Goal: Task Accomplishment & Management: Manage account settings

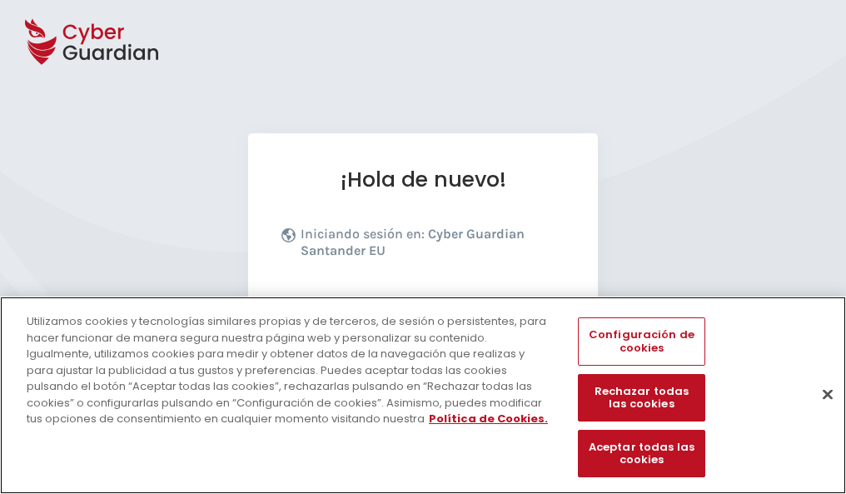
scroll to position [204, 0]
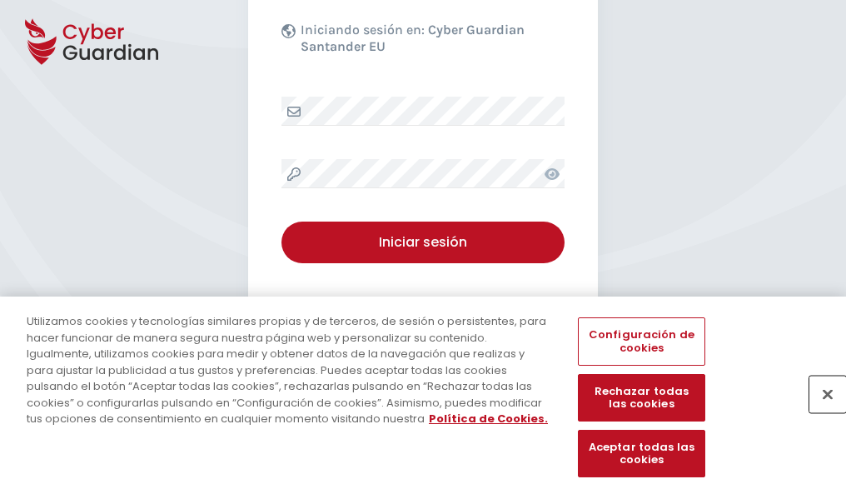
click at [819, 411] on button "Cerrar" at bounding box center [827, 393] width 37 height 37
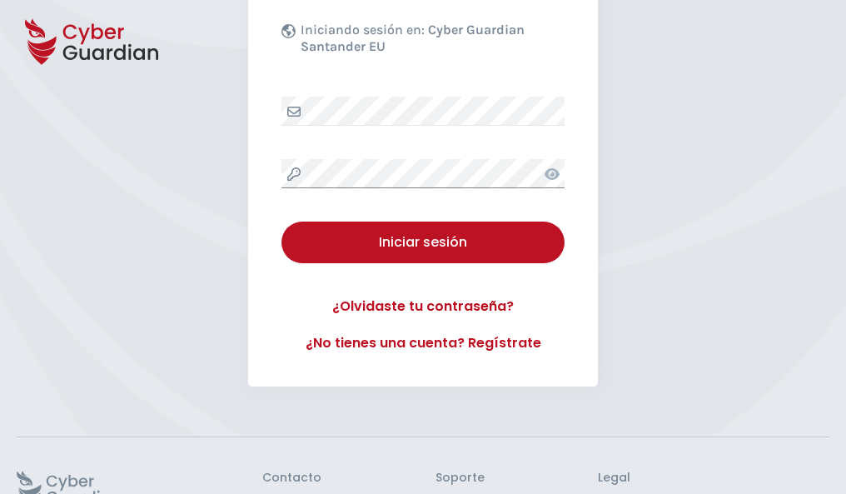
scroll to position [324, 0]
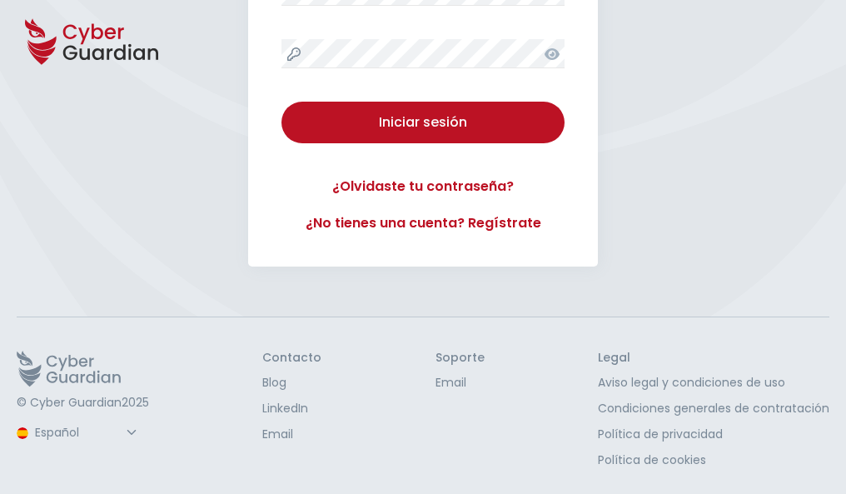
click at [281, 102] on button "Iniciar sesión" at bounding box center [422, 123] width 283 height 42
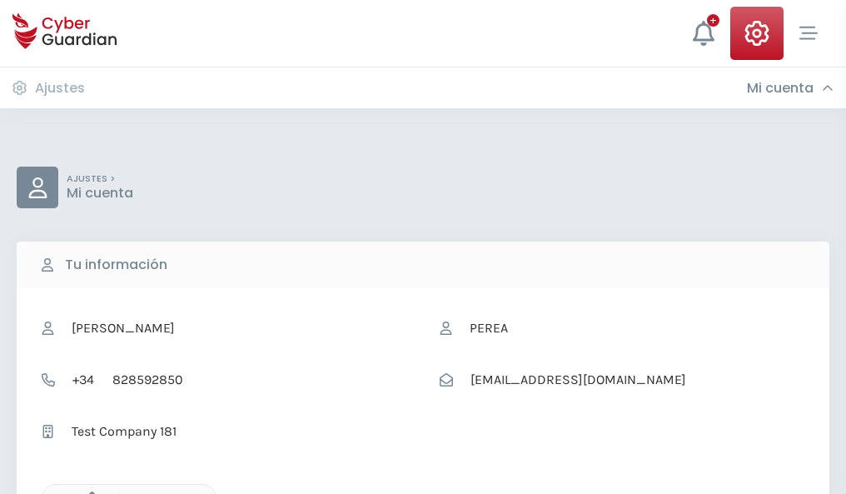
click at [87, 492] on icon "button" at bounding box center [88, 498] width 14 height 14
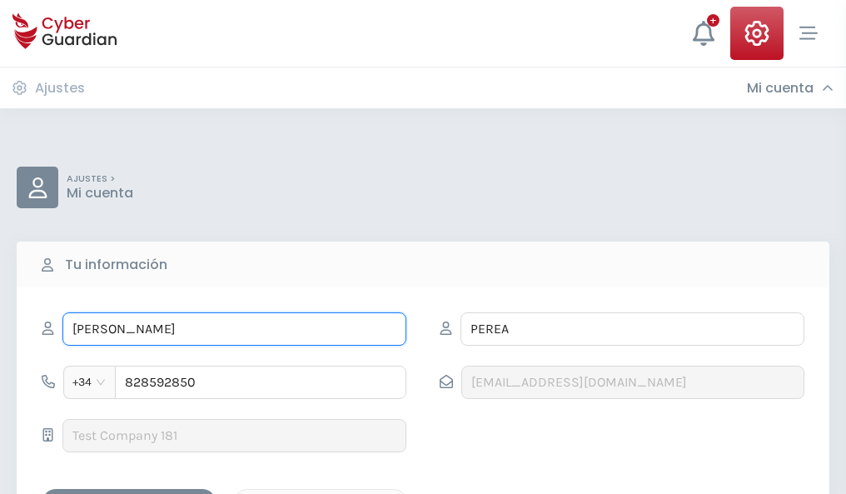
click at [234, 329] on input "CRISTÓBAL" at bounding box center [234, 328] width 344 height 33
type input "C"
type input "Felicidad"
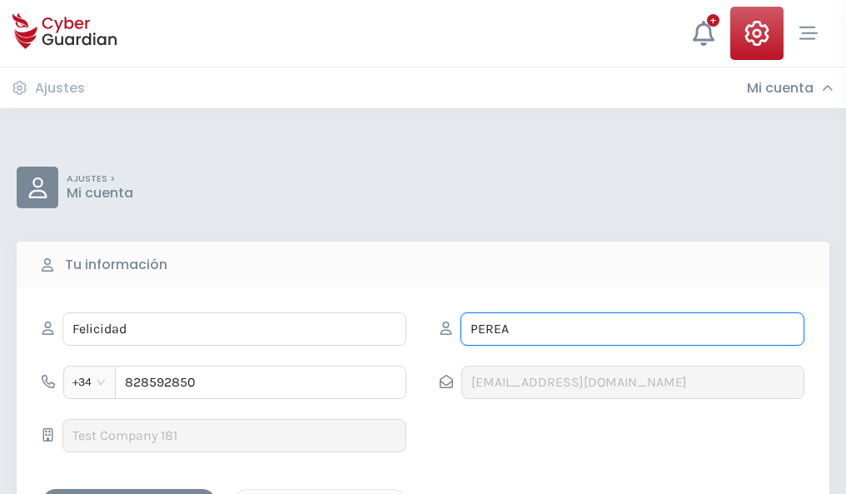
click at [632, 329] on input "PEREA" at bounding box center [632, 328] width 344 height 33
type input "P"
type input "Bru"
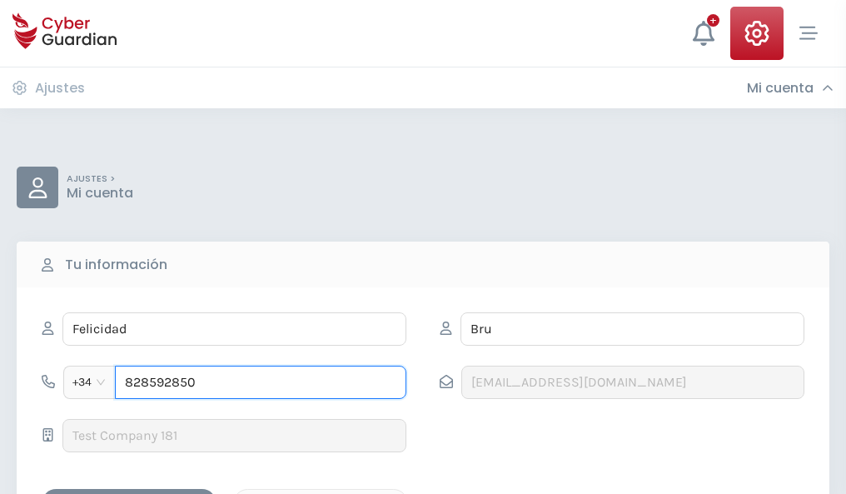
click at [261, 382] on input "828592850" at bounding box center [260, 381] width 291 height 33
type input "8"
type input "923056088"
click at [129, 493] on div "Guardar cambios" at bounding box center [129, 503] width 150 height 21
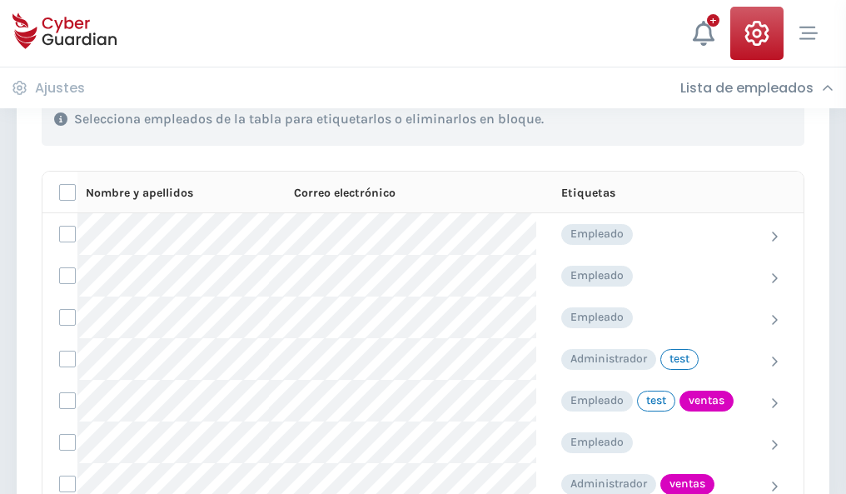
scroll to position [754, 0]
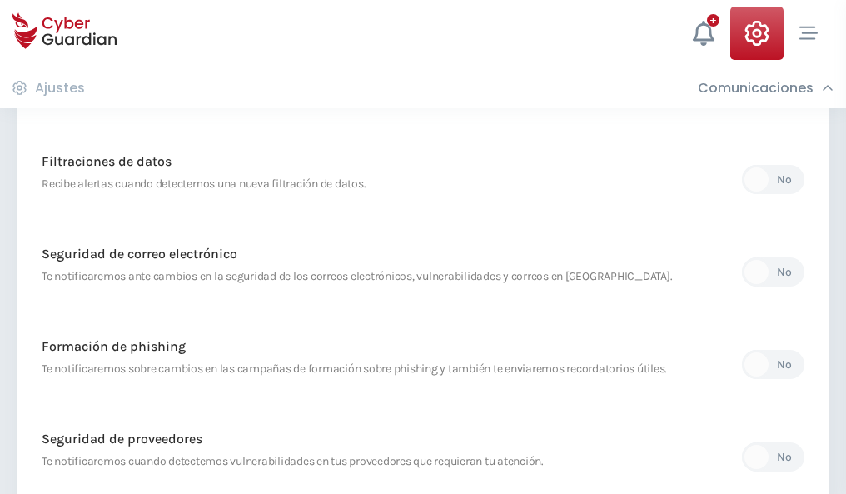
scroll to position [877, 0]
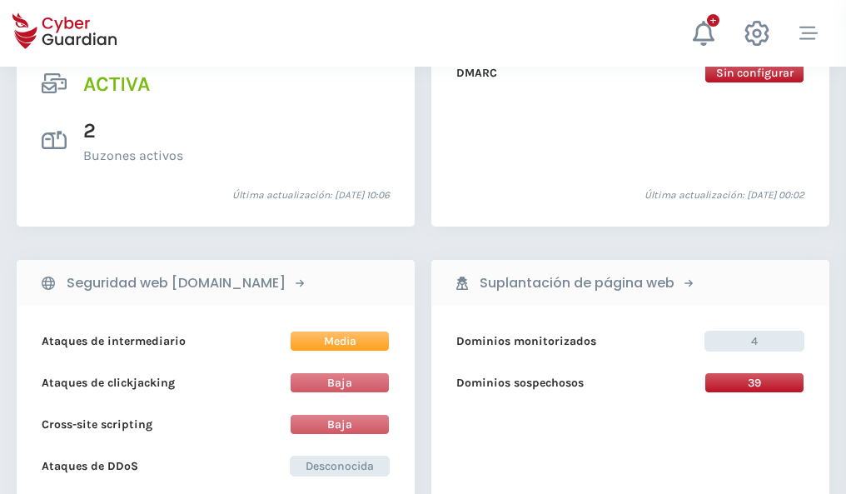
scroll to position [1692, 0]
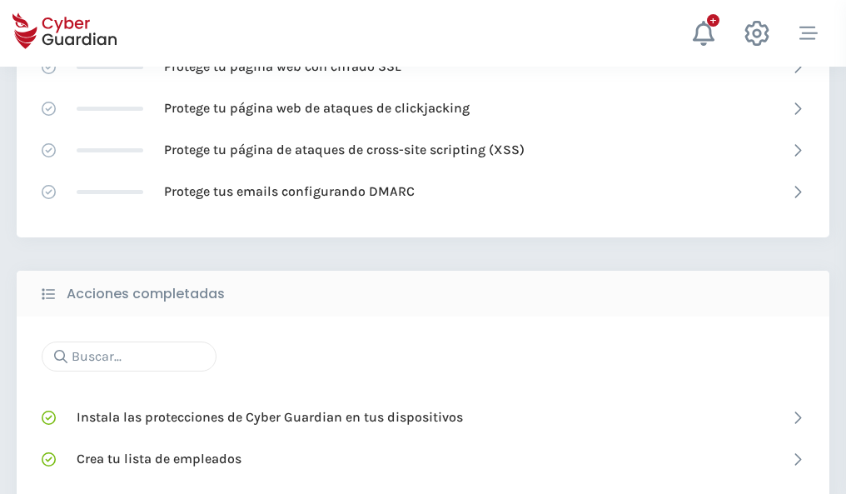
scroll to position [1109, 0]
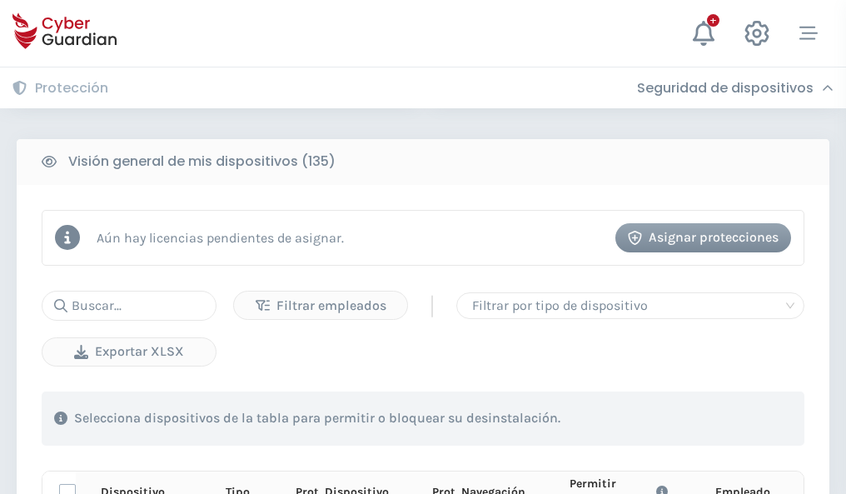
scroll to position [1471, 0]
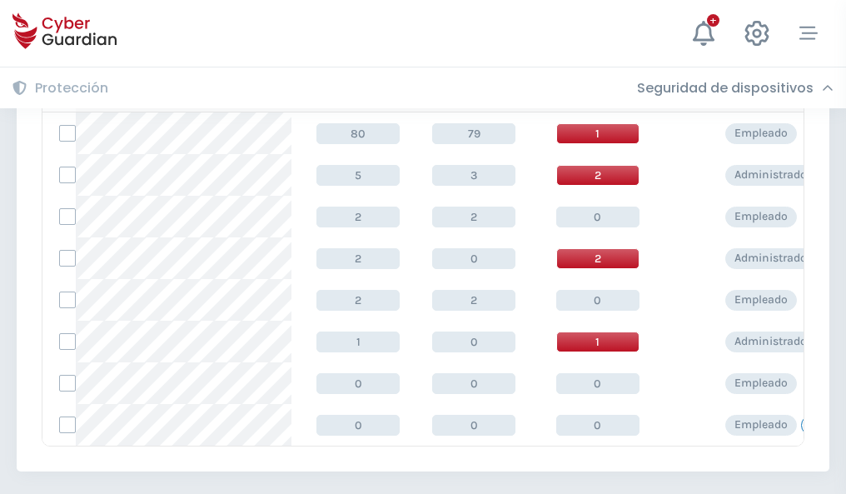
scroll to position [773, 0]
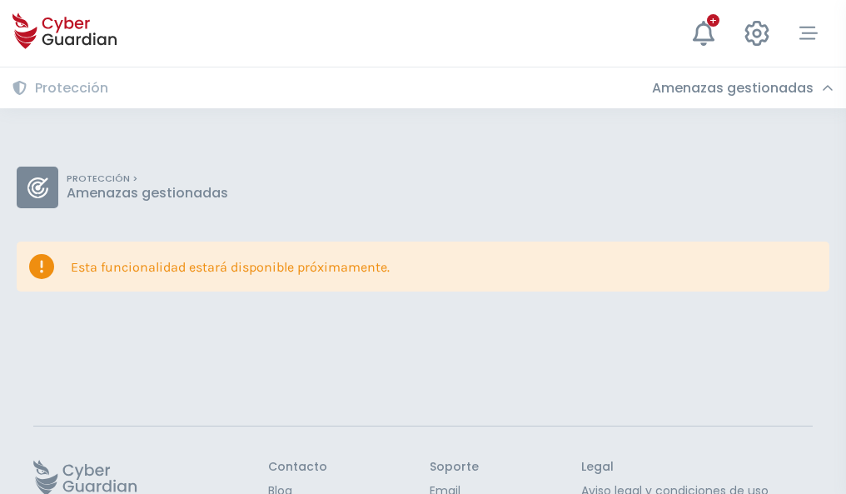
scroll to position [108, 0]
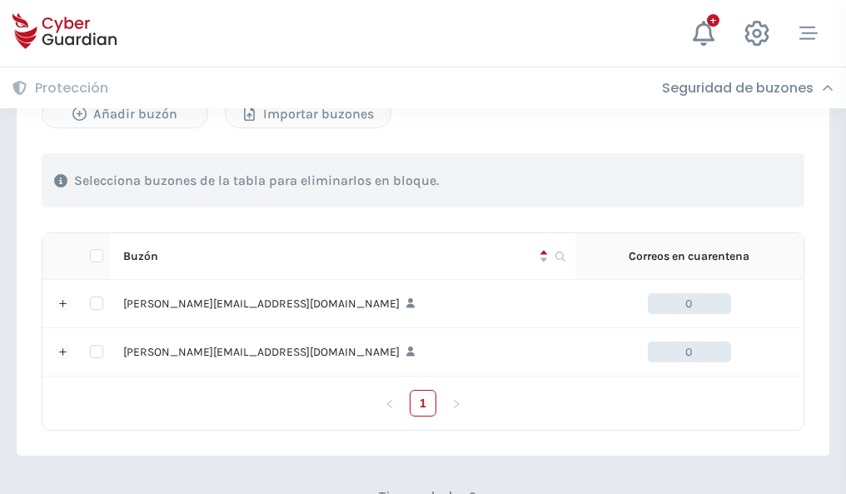
scroll to position [723, 0]
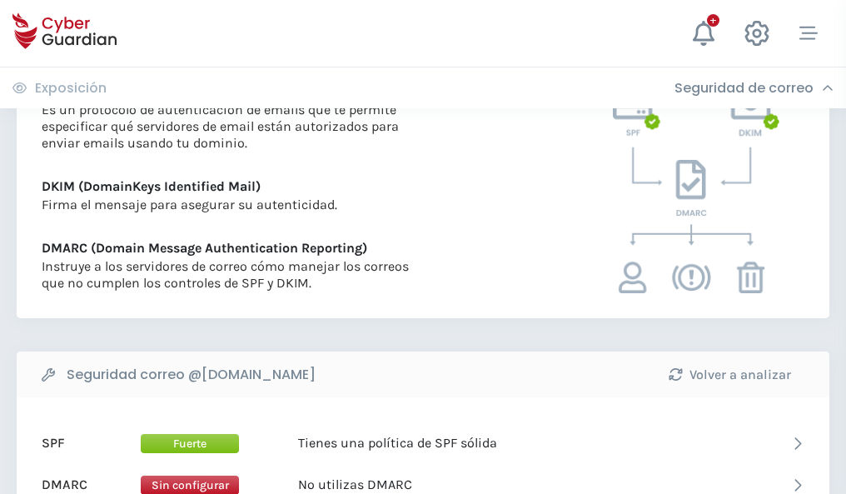
scroll to position [898, 0]
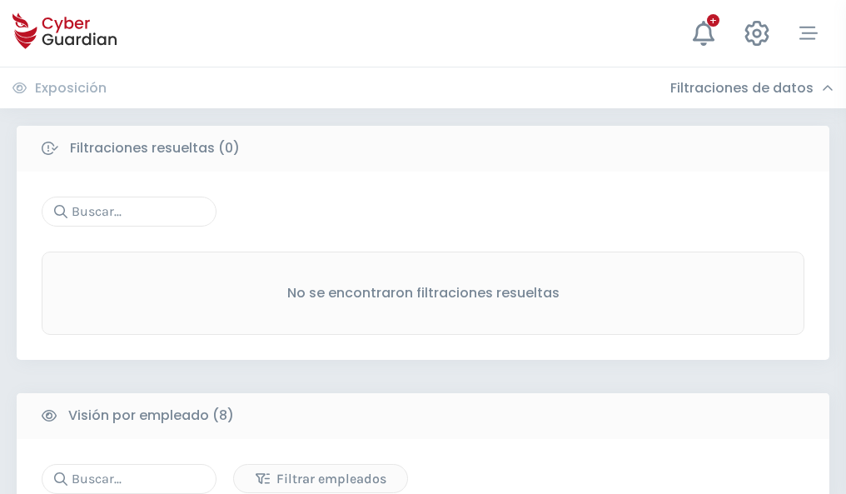
scroll to position [1419, 0]
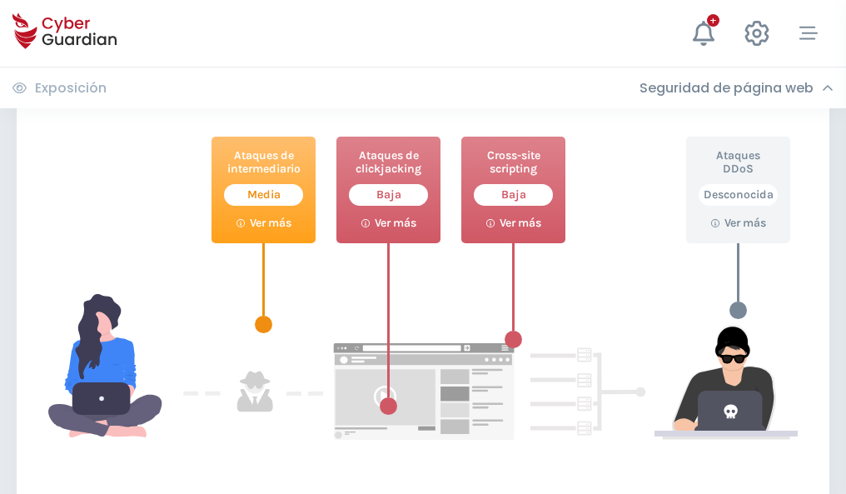
scroll to position [907, 0]
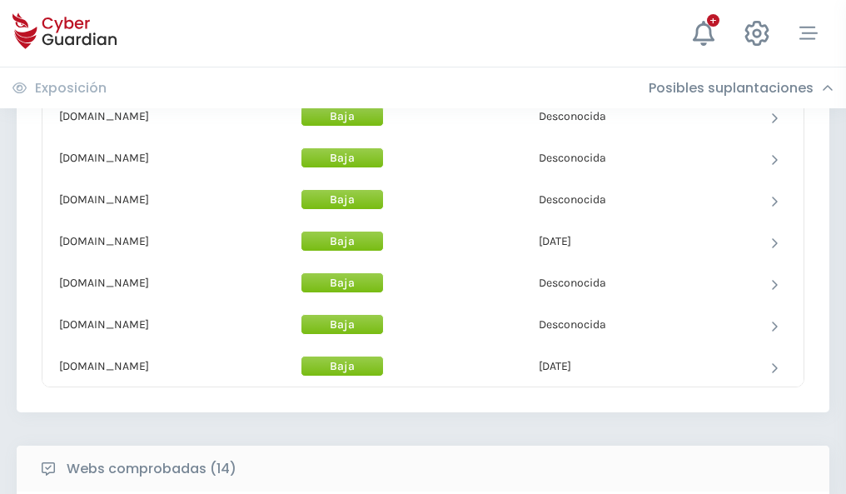
scroll to position [1623, 0]
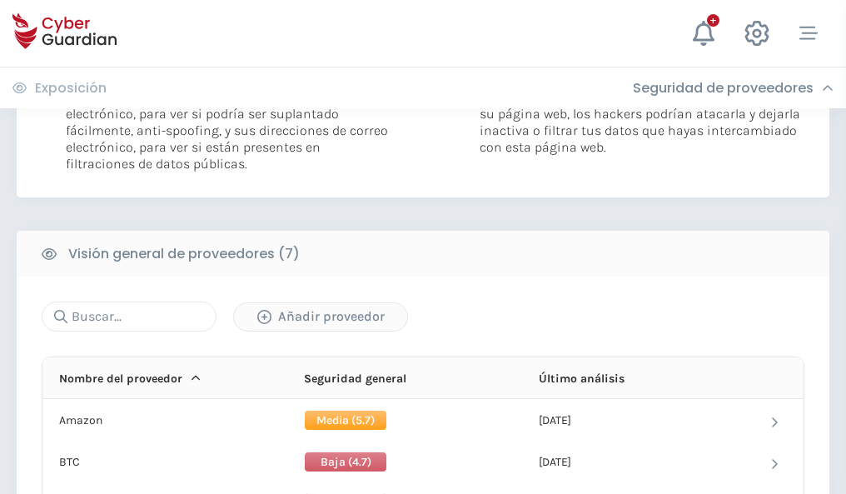
scroll to position [1115, 0]
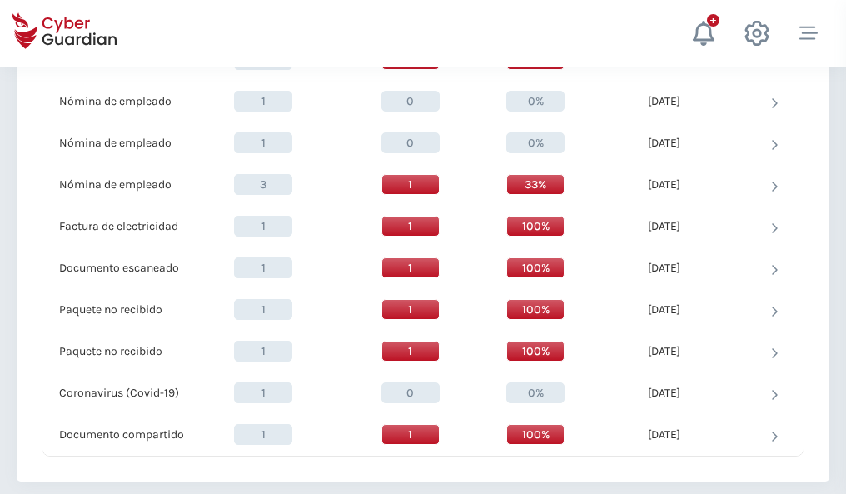
scroll to position [1726, 0]
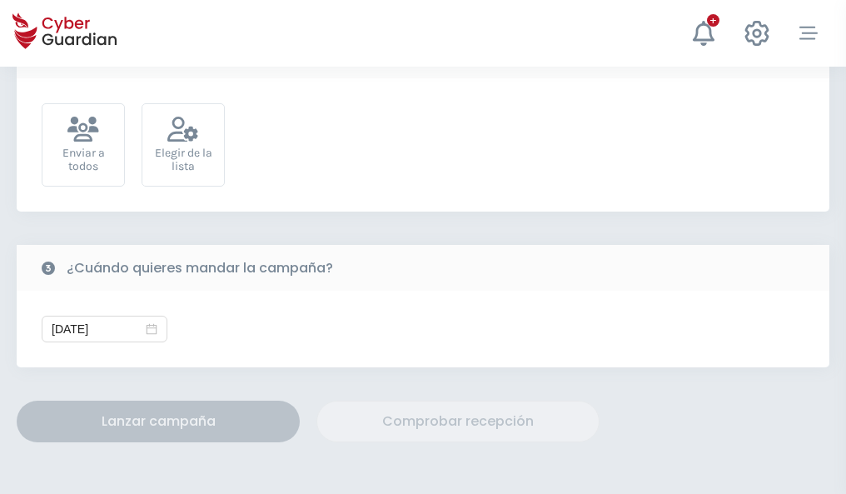
scroll to position [609, 0]
